Goal: Task Accomplishment & Management: Use online tool/utility

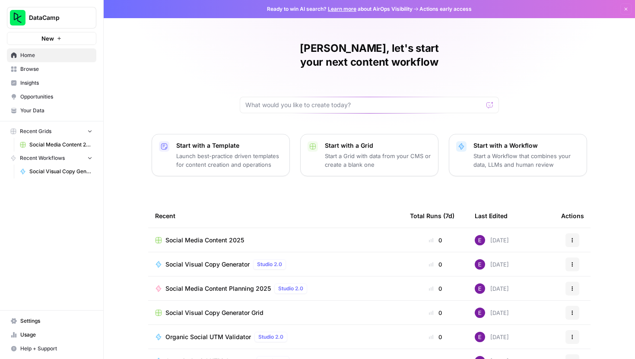
click at [188, 236] on span "Social Media Content 2025" at bounding box center [205, 240] width 79 height 9
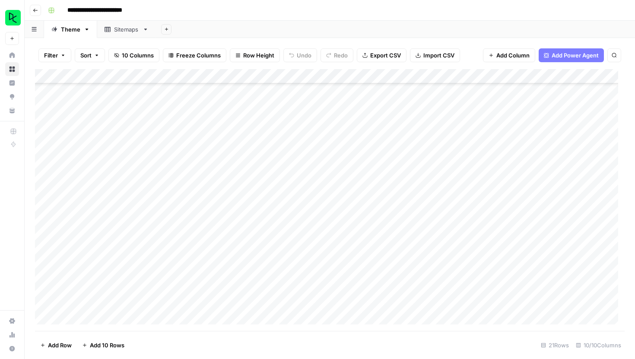
scroll to position [82, 0]
click at [96, 318] on div "Add Column" at bounding box center [330, 200] width 590 height 262
click at [101, 316] on div "Add Column" at bounding box center [330, 200] width 590 height 262
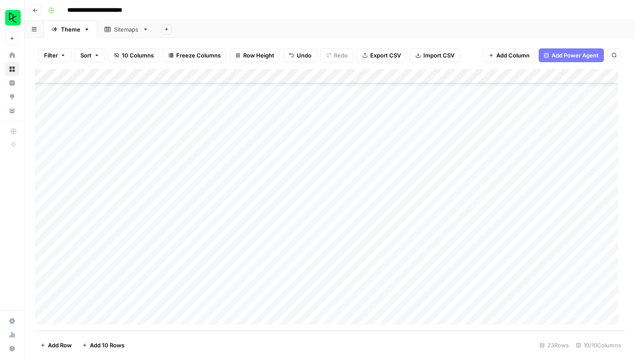
click at [105, 269] on div "Add Column" at bounding box center [330, 200] width 590 height 262
click at [113, 277] on div "Add Column" at bounding box center [330, 200] width 590 height 262
type textarea "**********"
click at [167, 271] on div "Add Column" at bounding box center [330, 200] width 590 height 262
click at [392, 269] on div "Add Column" at bounding box center [330, 200] width 590 height 262
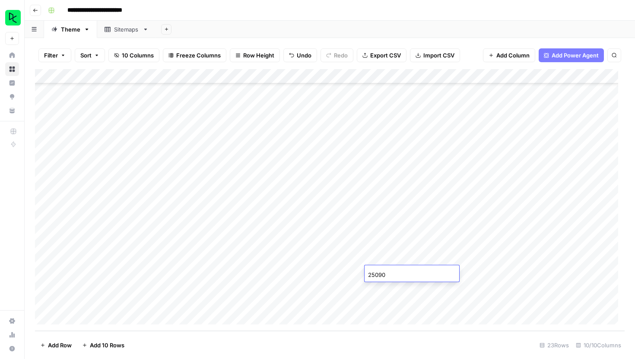
type input "250908"
click at [438, 338] on footer "Add Row Add 10 Rows 23 Rows 10/10 Columns" at bounding box center [330, 345] width 590 height 28
click at [322, 274] on div "Add Column" at bounding box center [330, 200] width 590 height 262
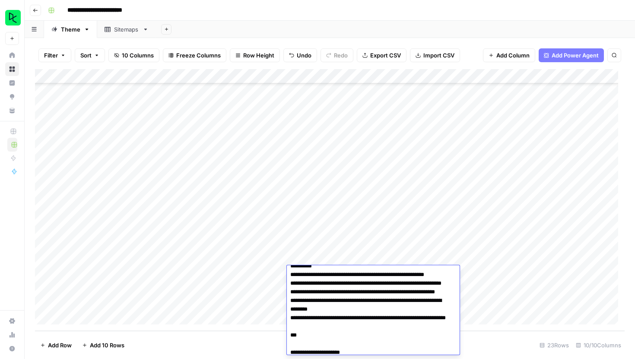
scroll to position [454, 0]
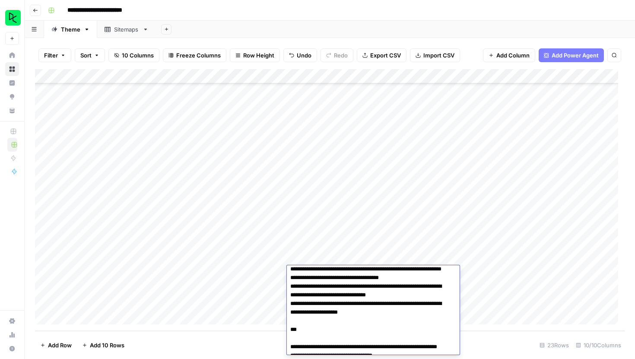
click at [86, 287] on div "Add Column" at bounding box center [330, 200] width 590 height 262
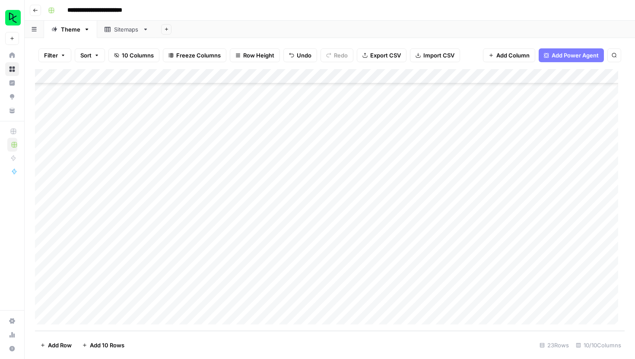
click at [480, 275] on div "Add Column" at bounding box center [330, 200] width 590 height 262
click at [482, 272] on div "Add Column" at bounding box center [330, 200] width 590 height 262
click at [372, 271] on div "Add Column" at bounding box center [330, 200] width 590 height 262
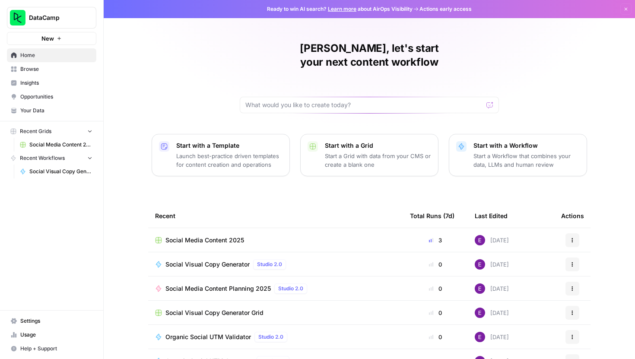
click at [204, 236] on span "Social Media Content 2025" at bounding box center [205, 240] width 79 height 9
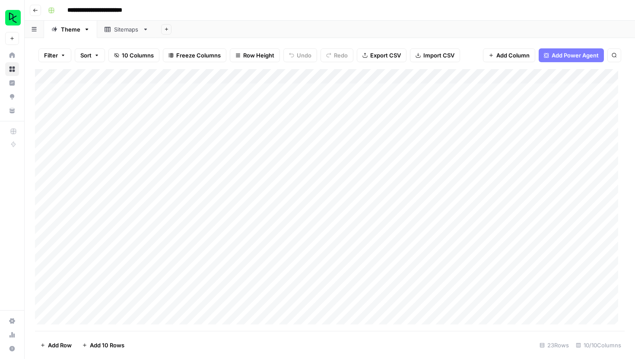
scroll to position [111, 0]
click at [102, 285] on div "Add Column" at bounding box center [330, 200] width 590 height 262
click at [110, 289] on div "Add Column" at bounding box center [330, 200] width 590 height 262
click at [110, 289] on textarea at bounding box center [134, 289] width 138 height 12
type textarea "**********"
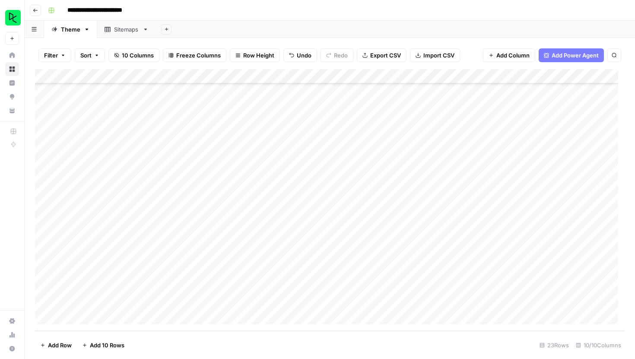
click at [212, 288] on div "Add Column" at bounding box center [330, 200] width 590 height 262
click at [402, 289] on div "Add Column" at bounding box center [330, 200] width 590 height 262
click at [398, 290] on div "Add Column" at bounding box center [330, 200] width 590 height 262
type input "250908"
click at [469, 348] on footer "Add Row Add 10 Rows 23 Rows 10/10 Columns" at bounding box center [330, 345] width 590 height 28
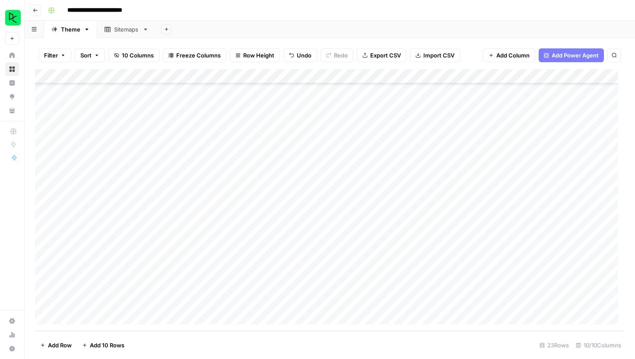
click at [484, 290] on div "Add Column" at bounding box center [330, 200] width 590 height 262
click at [400, 287] on div "Add Column" at bounding box center [330, 200] width 590 height 262
click at [237, 287] on div "Add Column" at bounding box center [330, 200] width 590 height 262
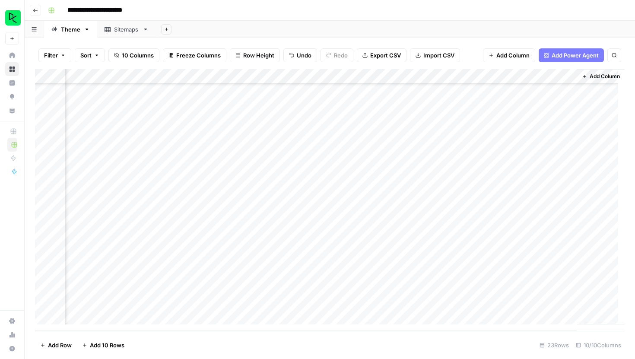
click at [237, 287] on div "Add Column" at bounding box center [330, 200] width 590 height 262
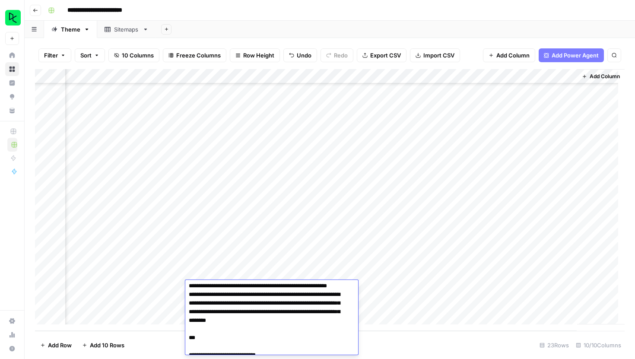
scroll to position [1177, 0]
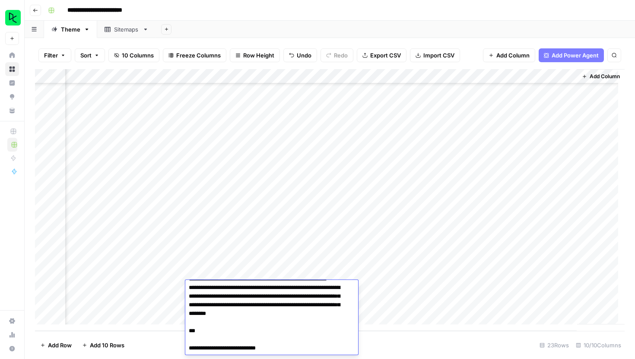
click at [157, 341] on footer "Add Row Add 10 Rows 23 Rows 10/10 Columns" at bounding box center [330, 345] width 590 height 28
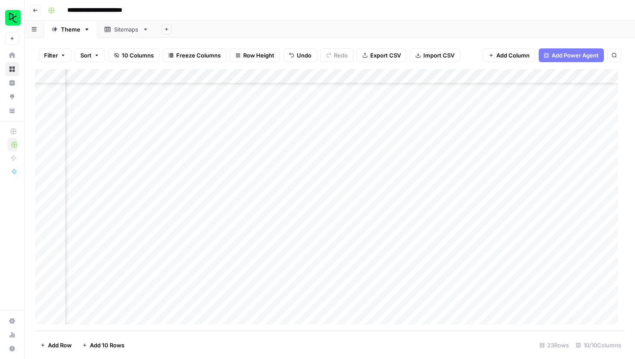
scroll to position [111, 0]
